Goal: Entertainment & Leisure: Consume media (video, audio)

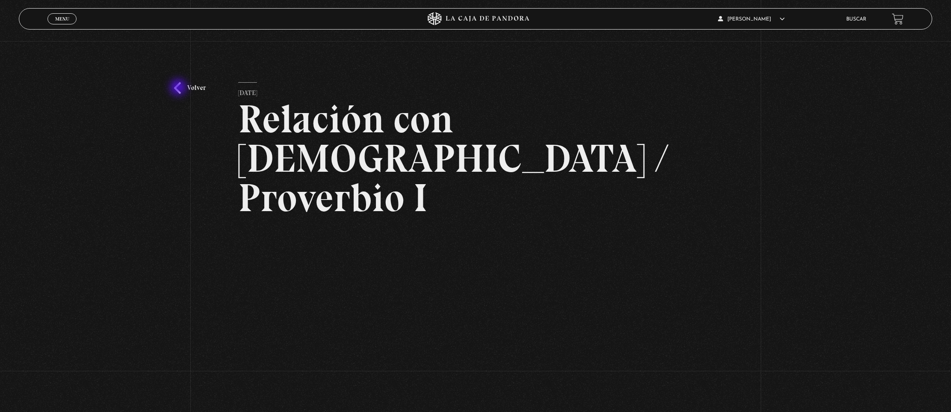
click at [179, 88] on link "Volver" at bounding box center [190, 88] width 32 height 12
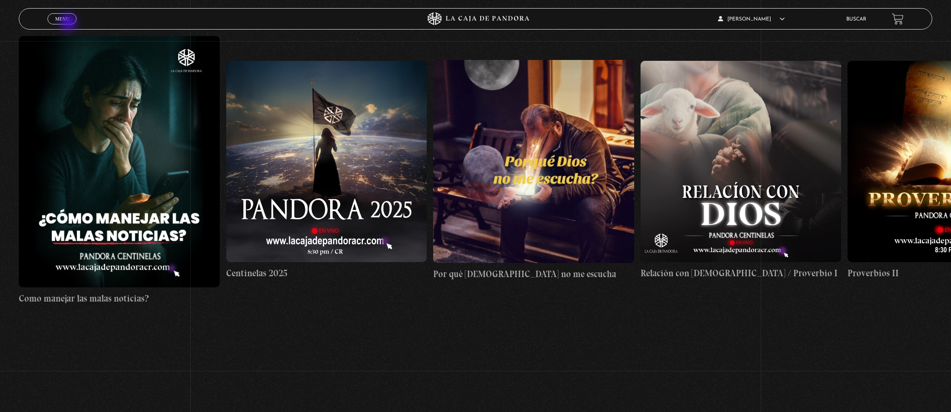
scroll to position [189, 0]
click at [69, 24] on span "Cerrar" at bounding box center [62, 27] width 20 height 6
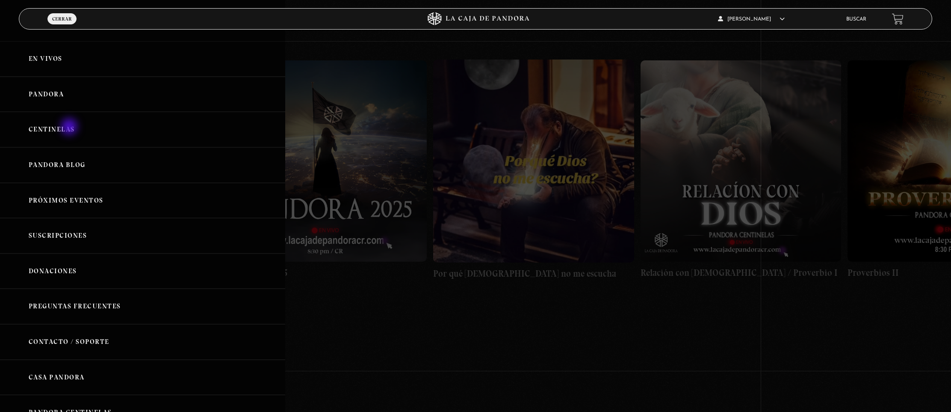
click at [69, 124] on link "Centinelas" at bounding box center [142, 130] width 285 height 36
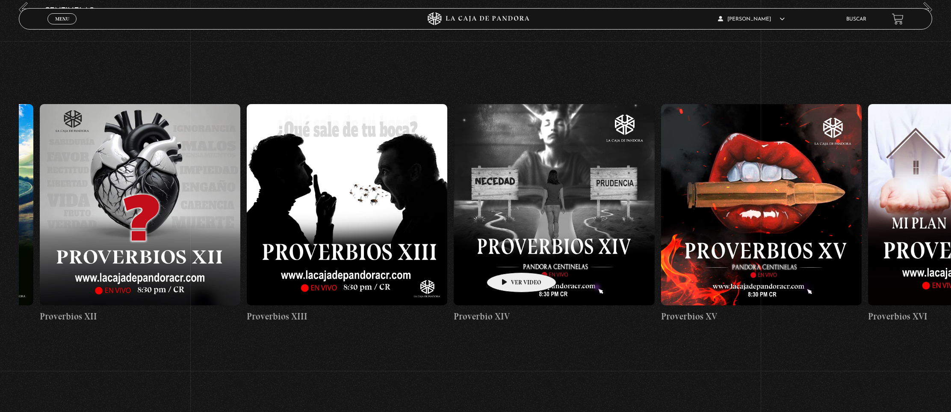
scroll to position [0, 2880]
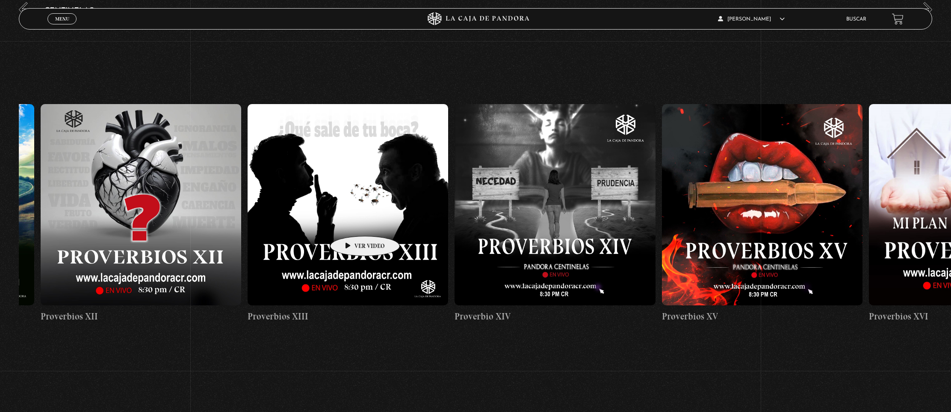
click at [352, 223] on figure at bounding box center [348, 204] width 201 height 201
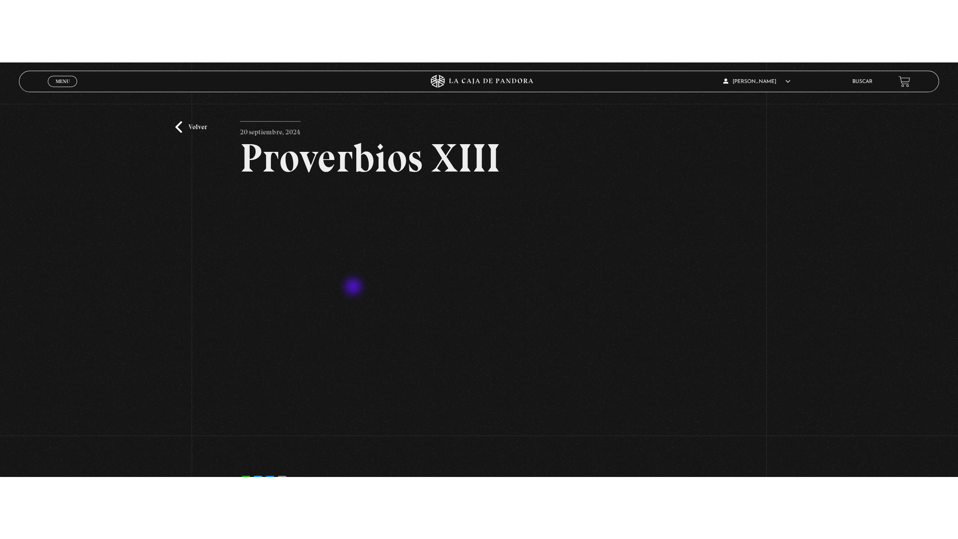
scroll to position [27, 0]
